Goal: Navigation & Orientation: Go to known website

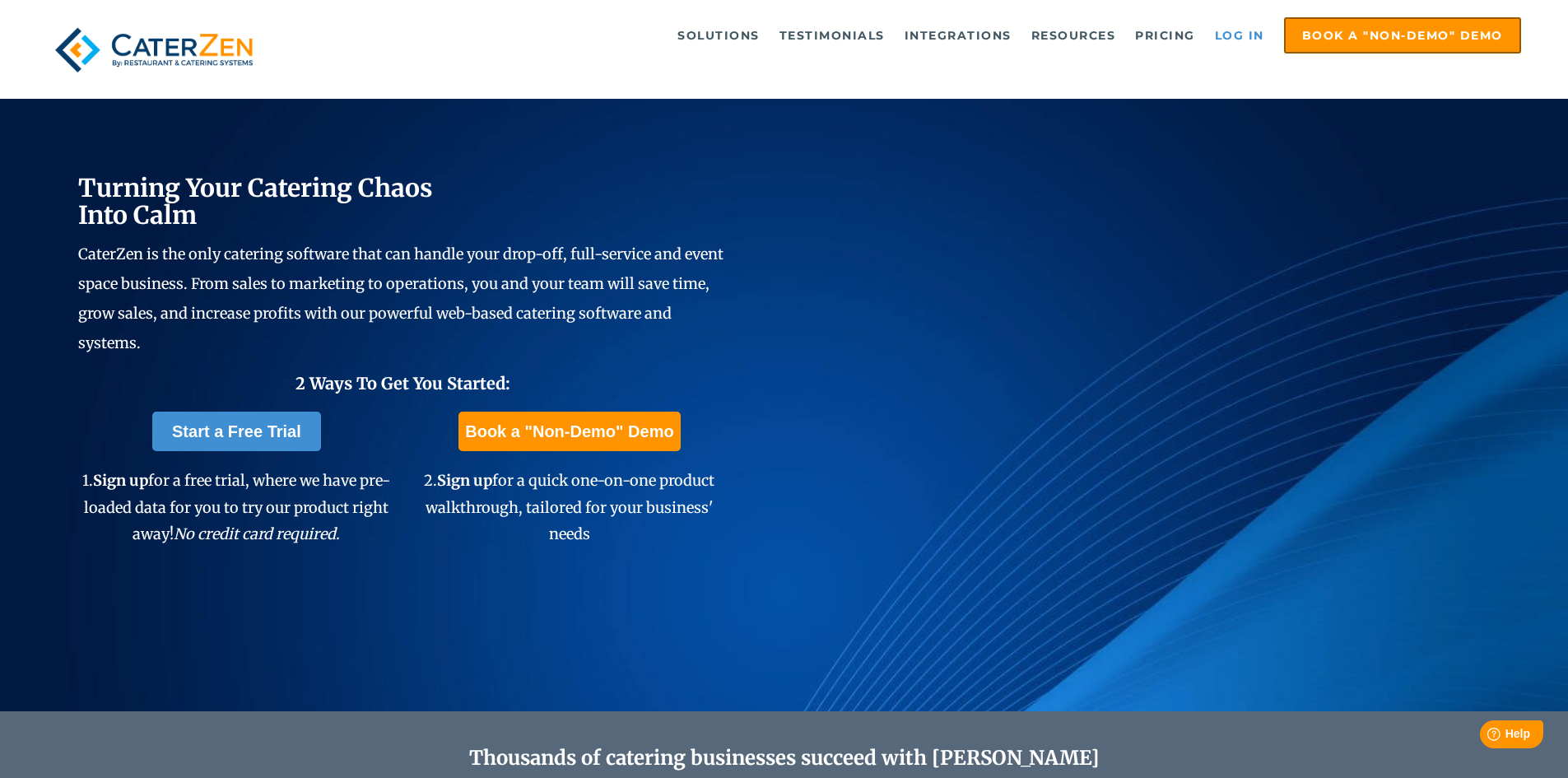
click at [1239, 39] on link "Log in" at bounding box center [1239, 35] width 66 height 33
click at [1245, 34] on link "Log in" at bounding box center [1239, 35] width 66 height 33
click at [1235, 33] on link "Log in" at bounding box center [1239, 35] width 66 height 33
